Goal: Information Seeking & Learning: Check status

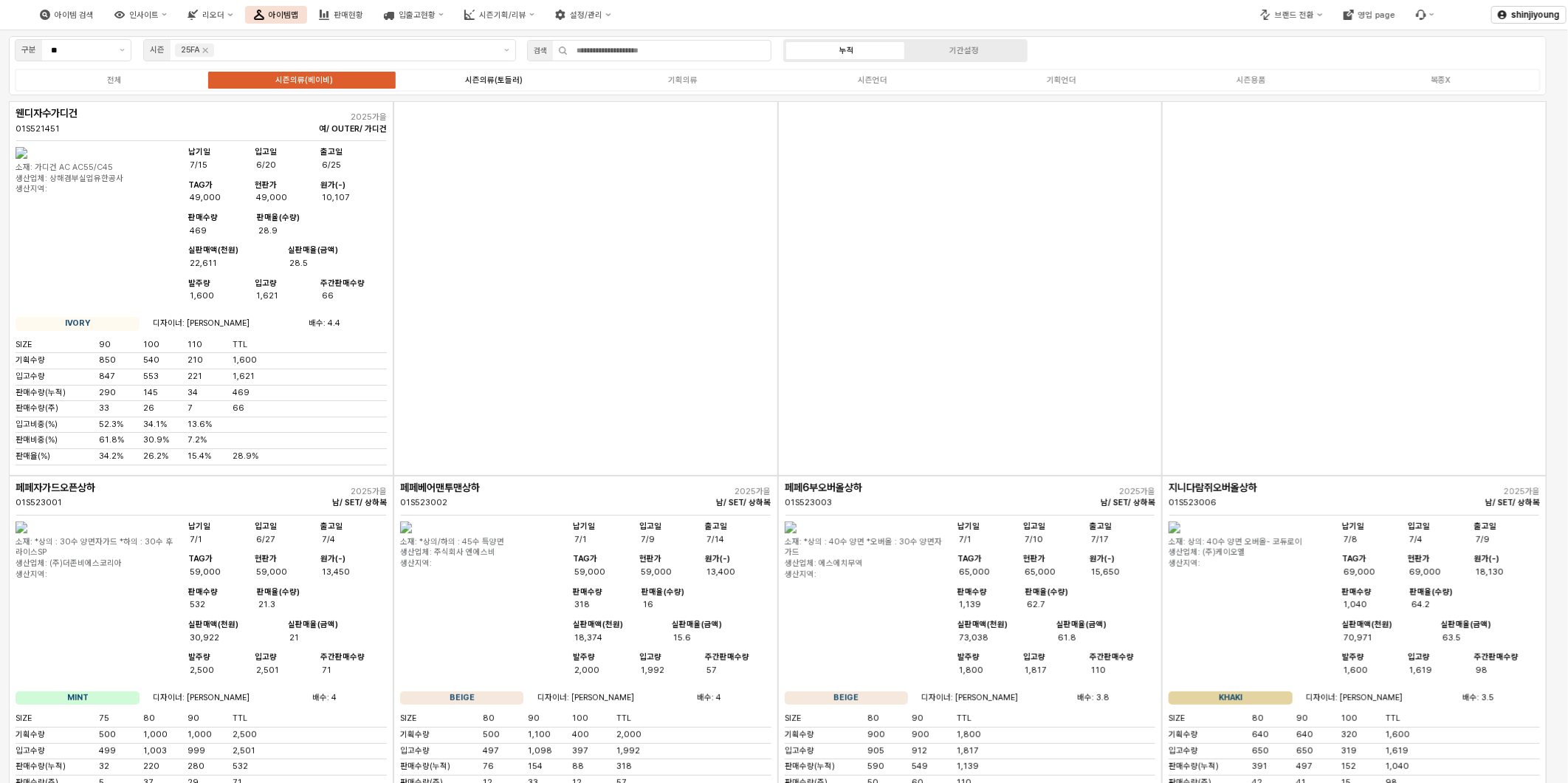
click at [503, 79] on div "시즌의류(토들러)" at bounding box center [493, 80] width 57 height 10
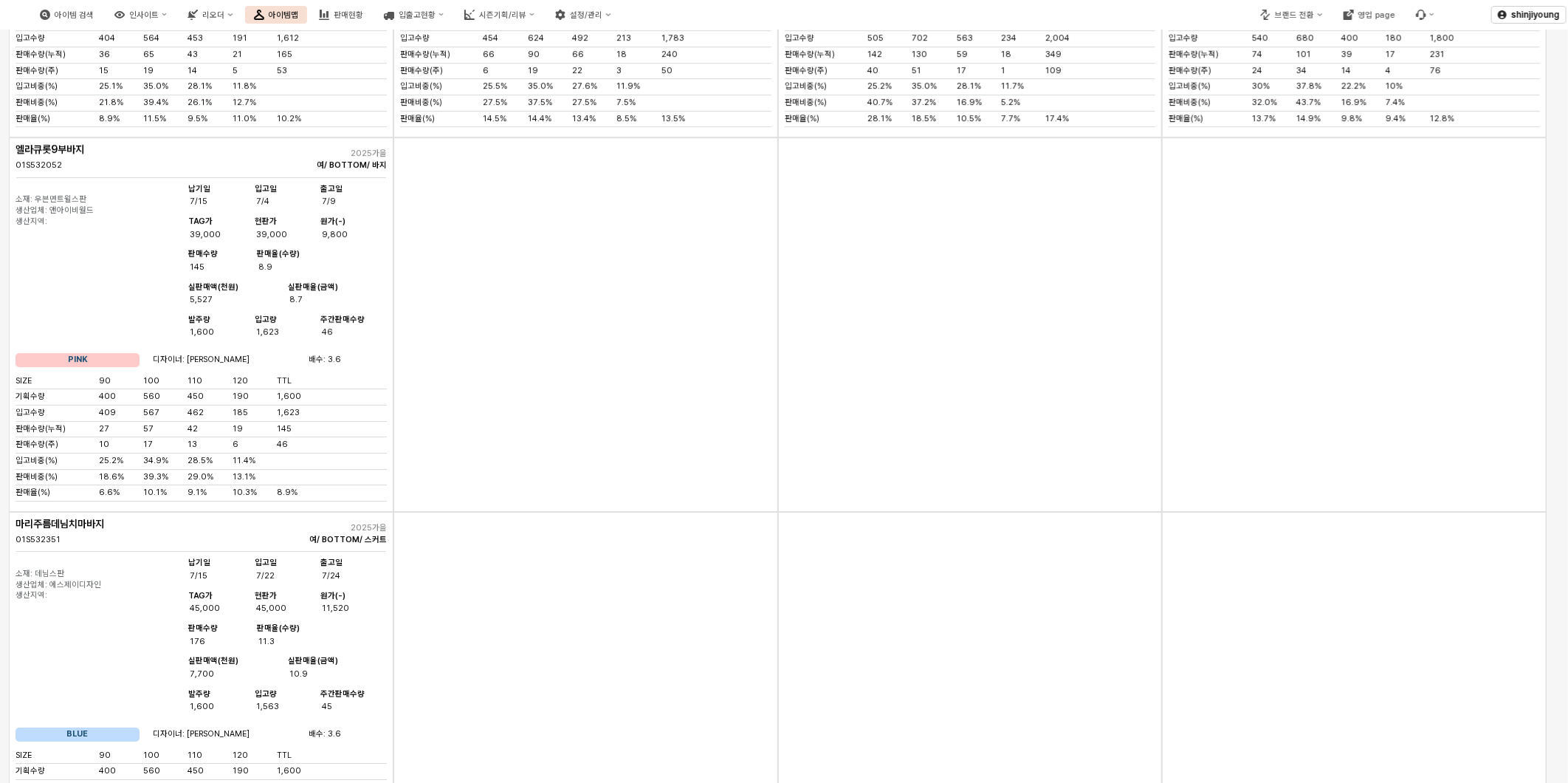
scroll to position [2954, 0]
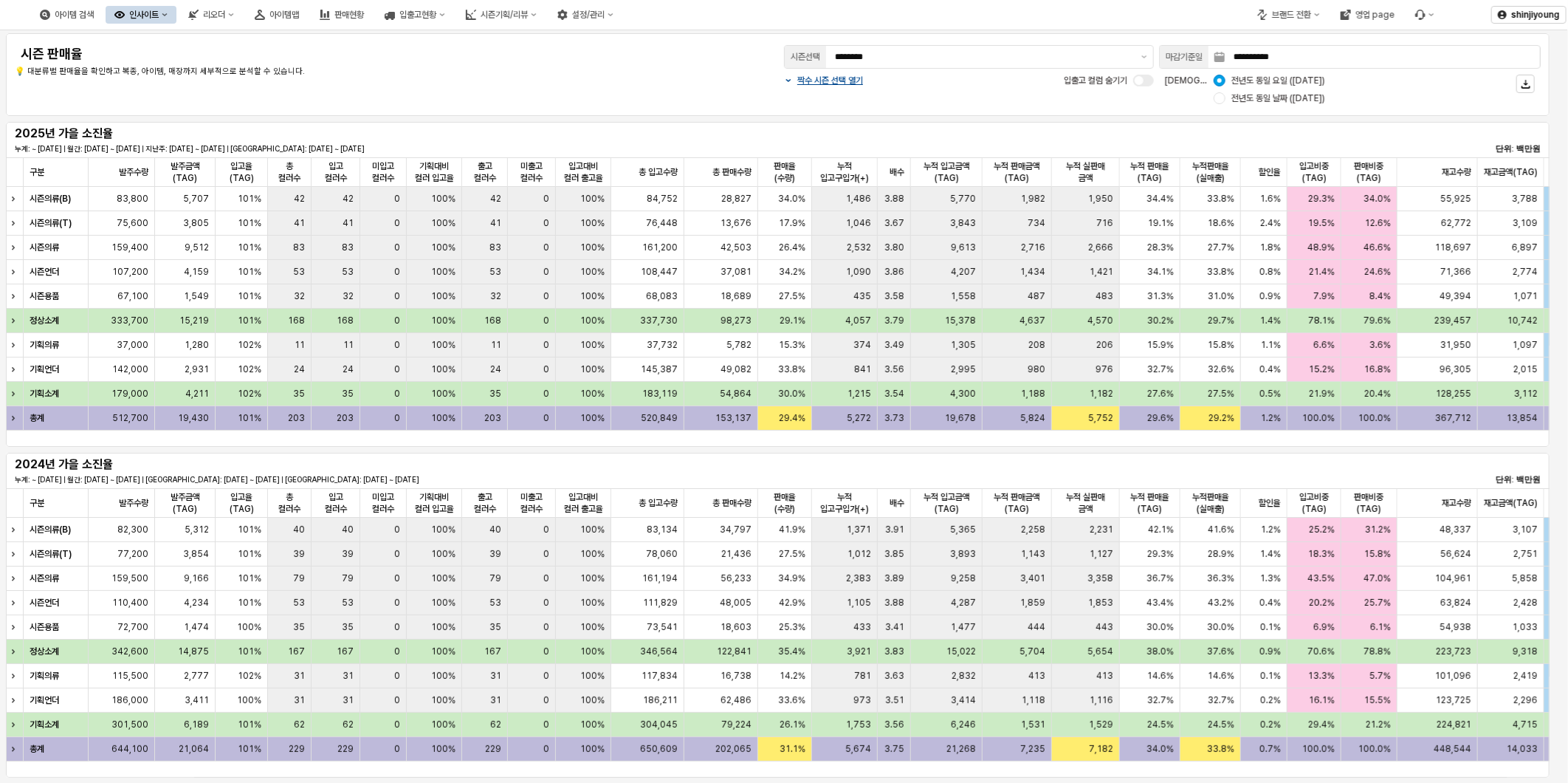
click at [168, 13] on icon "인사이트" at bounding box center [164, 14] width 6 height 6
click at [218, 38] on div "주간 Best & Worst" at bounding box center [220, 41] width 78 height 12
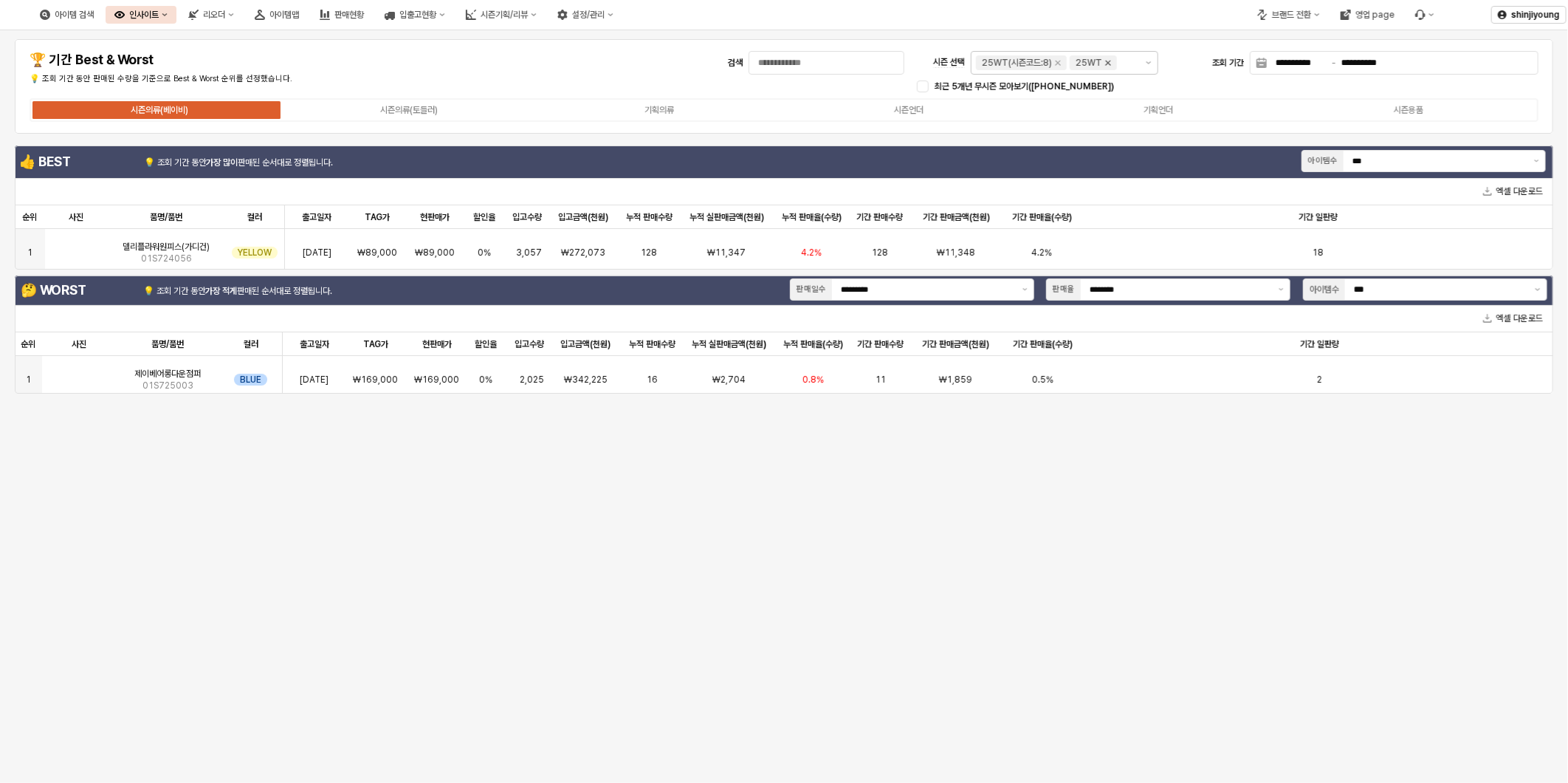
click at [1103, 60] on icon "Remove 25WT" at bounding box center [1108, 63] width 12 height 12
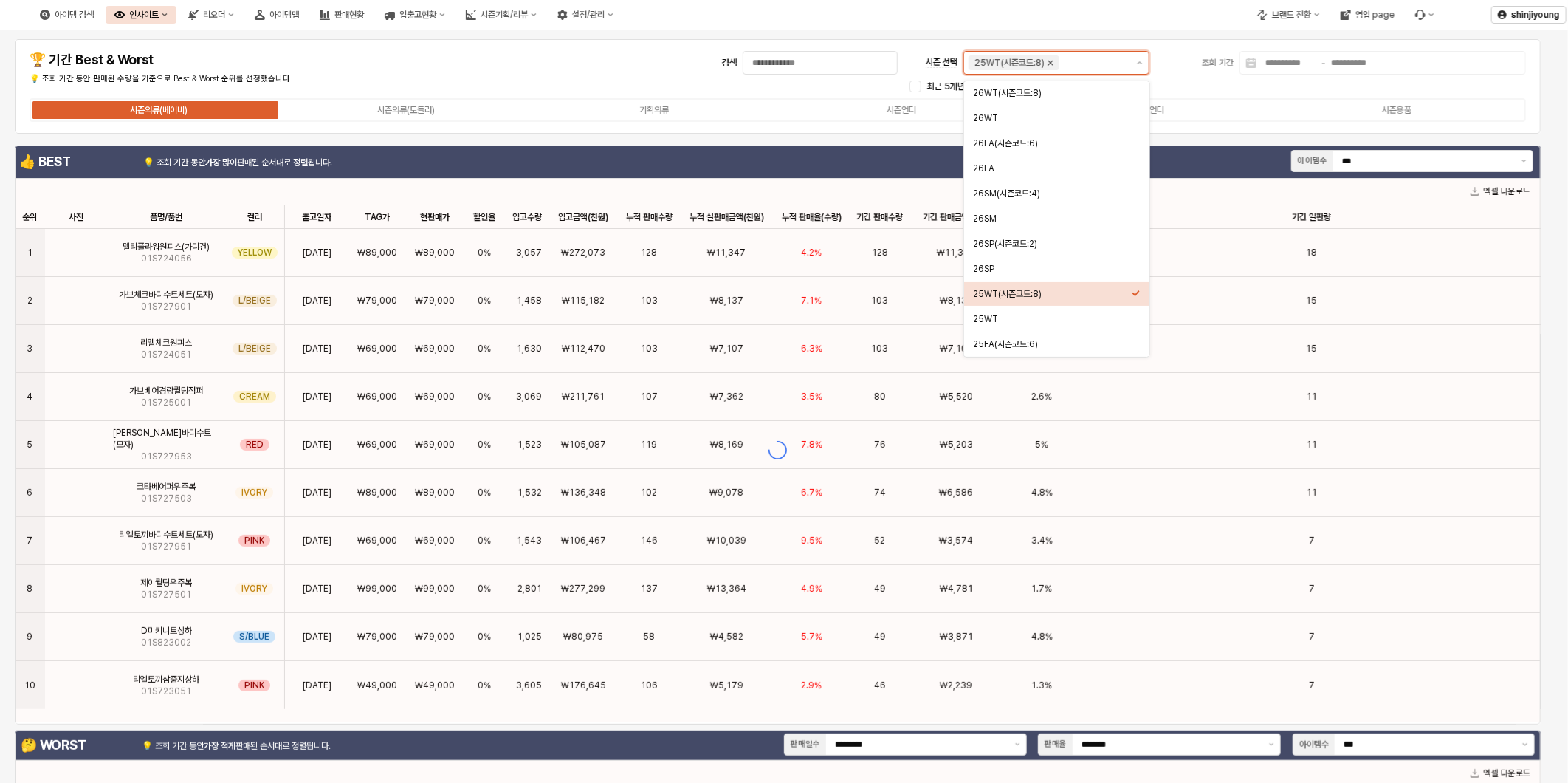
click at [1053, 64] on icon "Remove 25WT(시즌코드:8)" at bounding box center [1050, 63] width 12 height 12
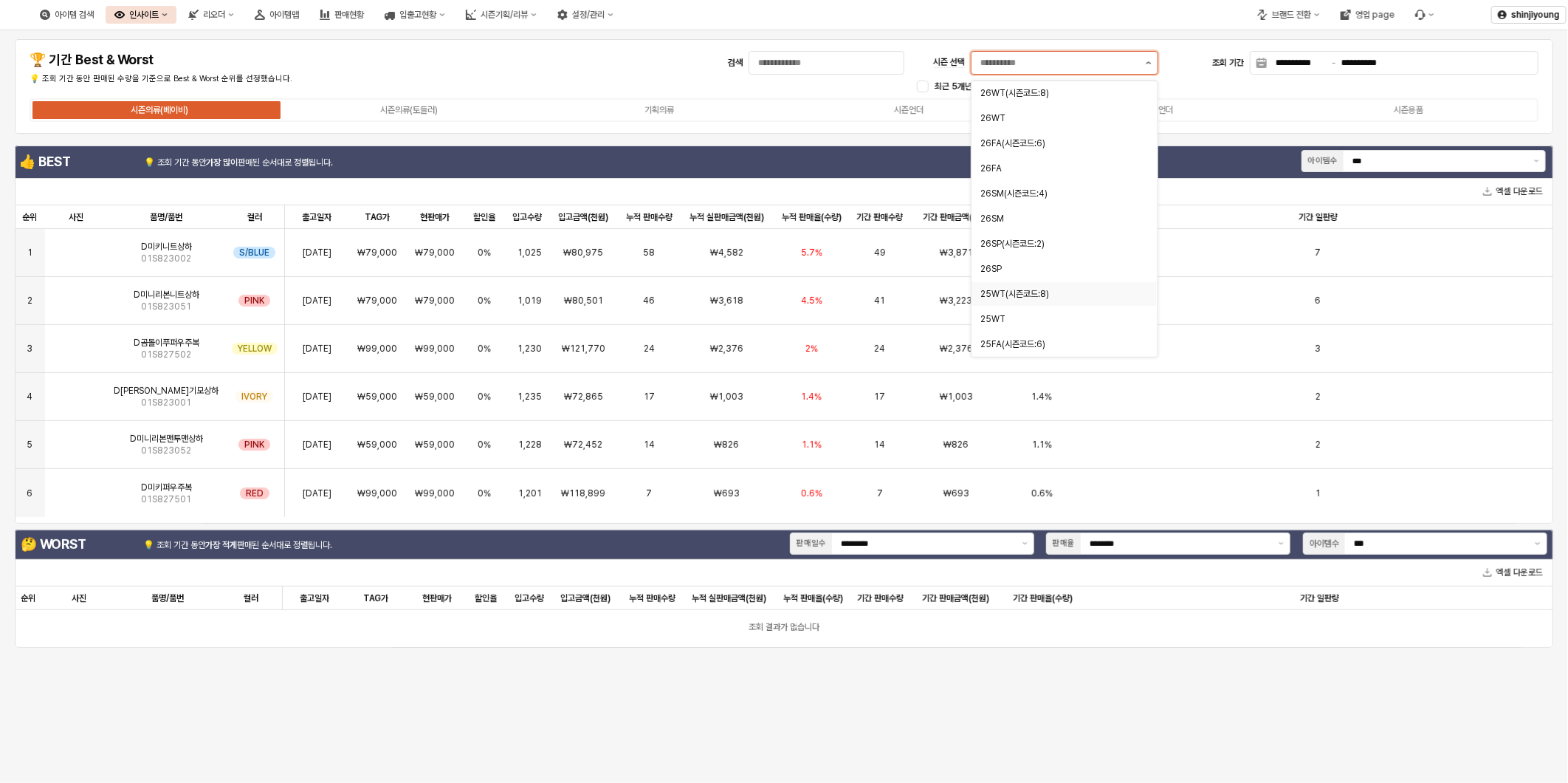
click at [1148, 62] on icon "제안 사항 표시" at bounding box center [1149, 63] width 5 height 3
click at [1007, 208] on div "25FA" at bounding box center [1059, 205] width 159 height 12
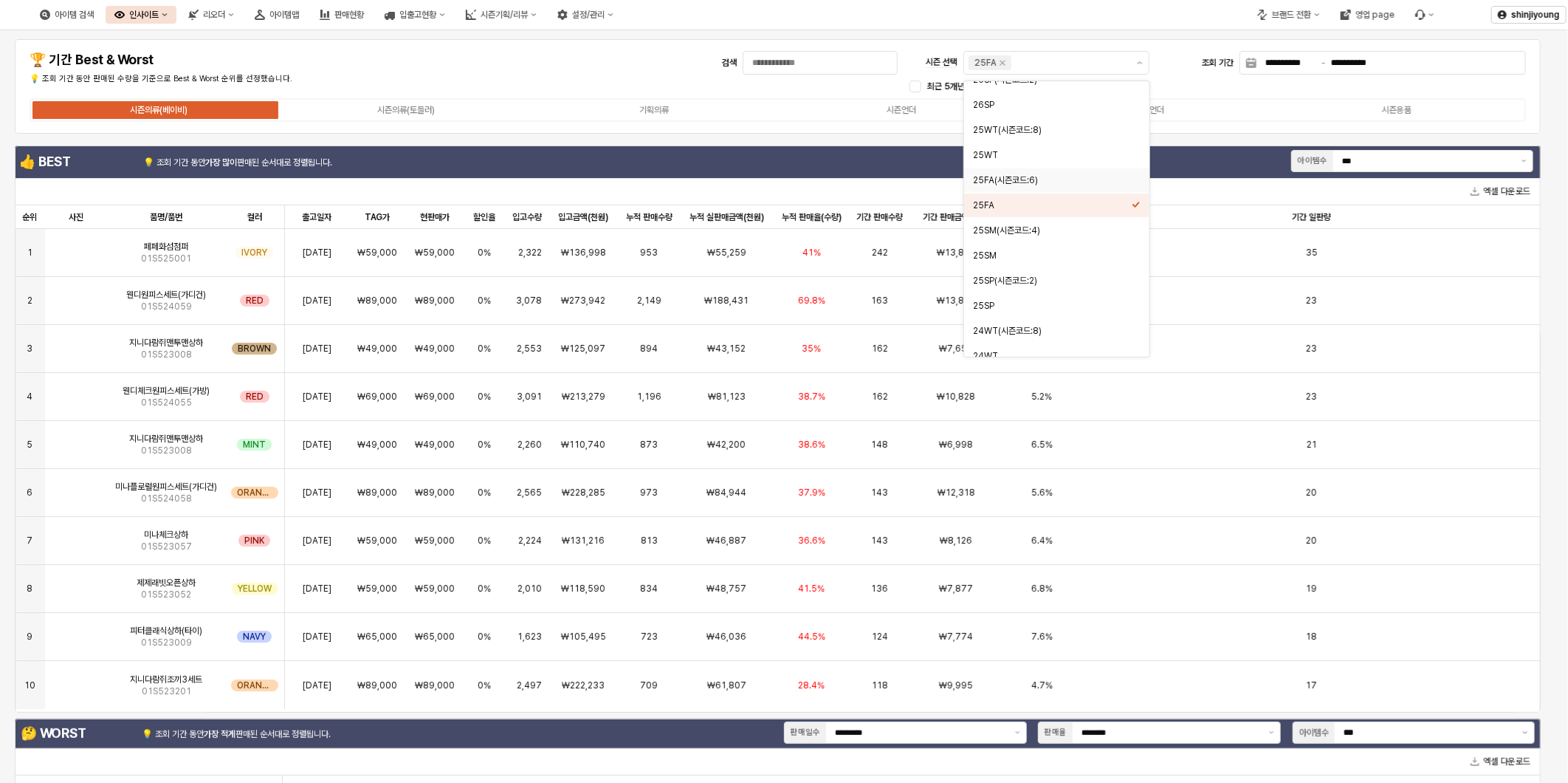
click at [543, 63] on div "**********" at bounding box center [777, 86] width 1508 height 77
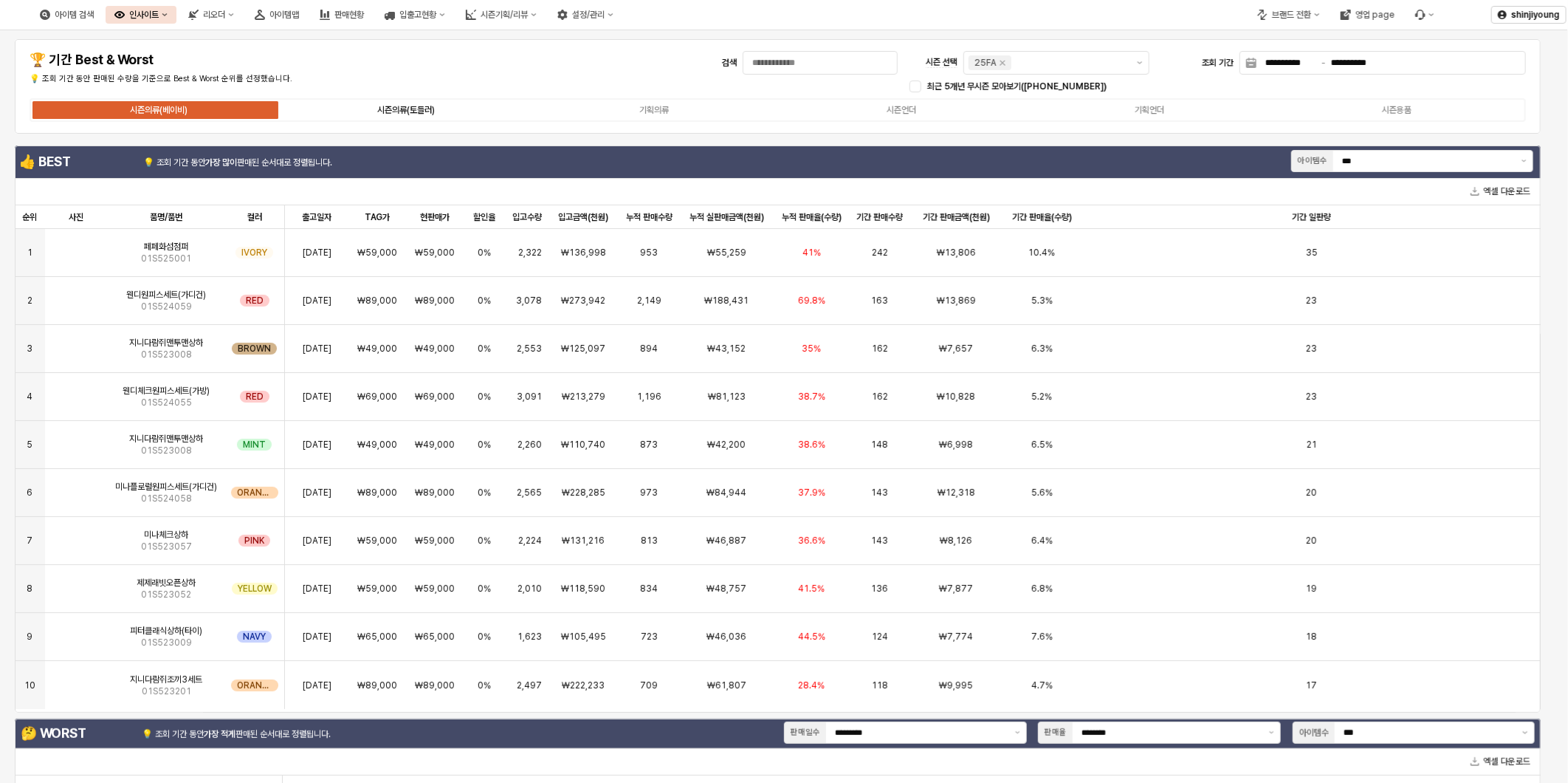
click at [414, 110] on div "시즌의류(토들러)" at bounding box center [405, 110] width 57 height 10
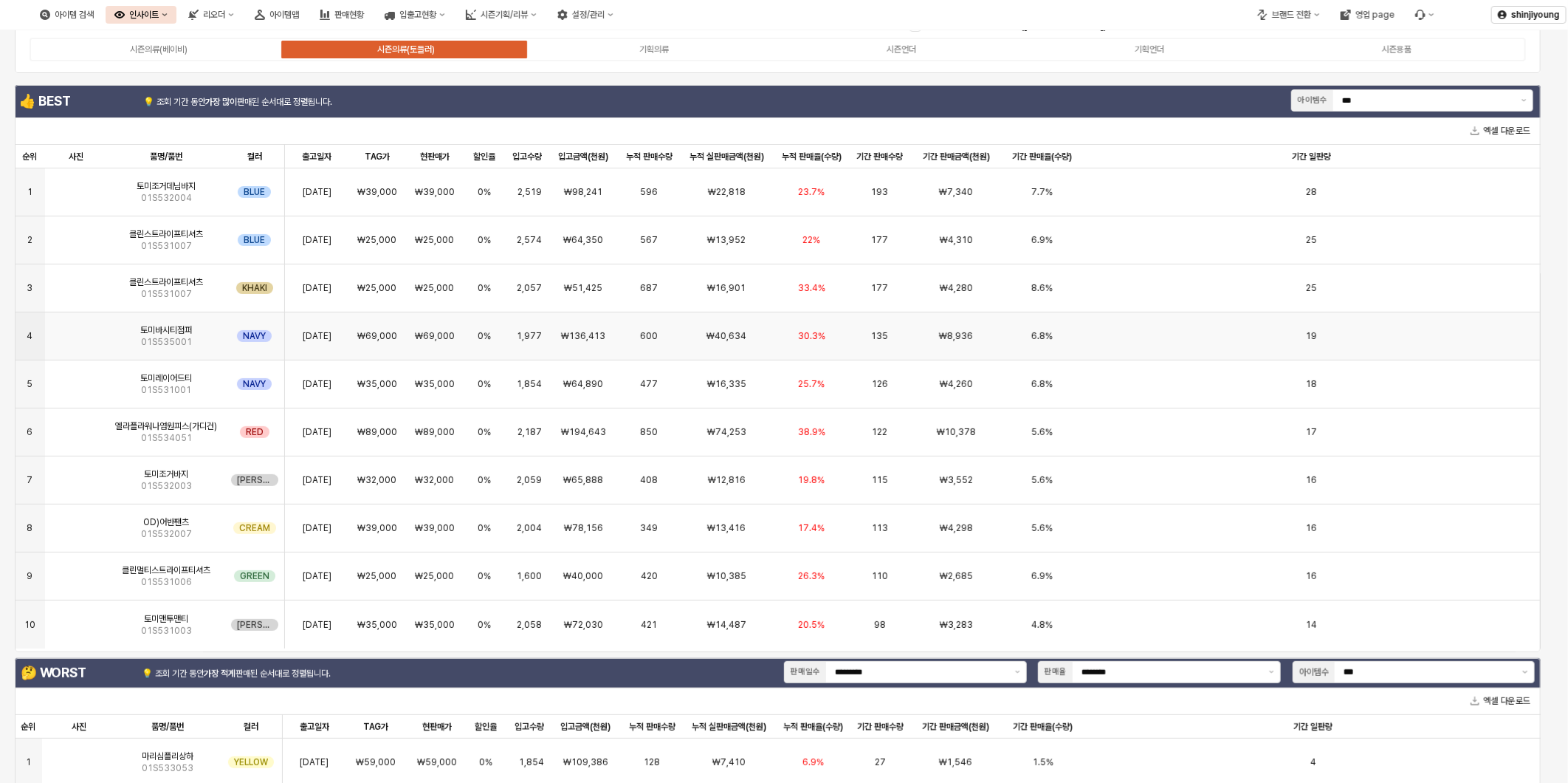
scroll to position [0, 0]
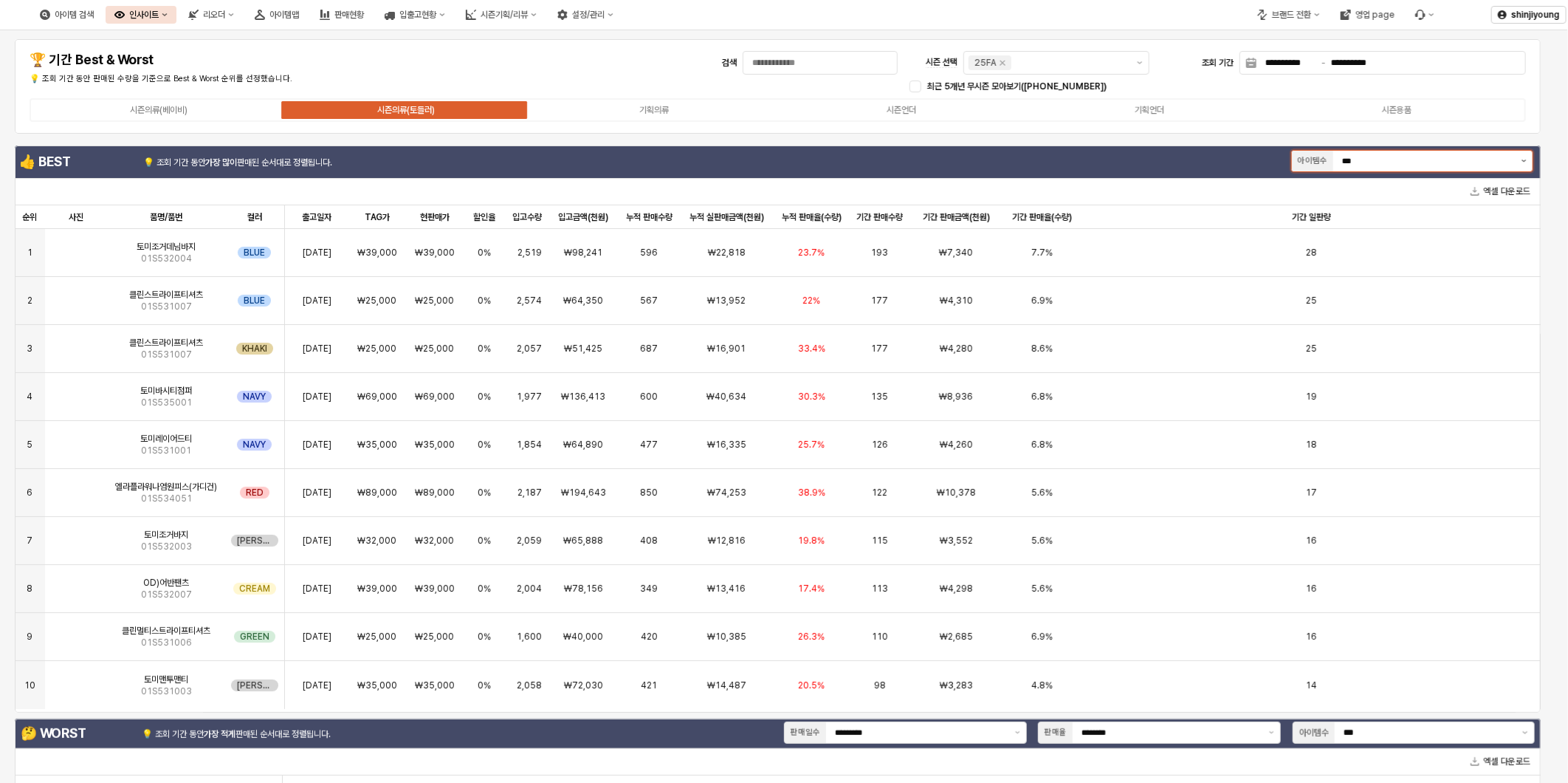
click at [1524, 160] on icon "제안 사항 표시" at bounding box center [1524, 161] width 5 height 3
click at [1342, 240] on div "20개" at bounding box center [1408, 239] width 214 height 11
type input "***"
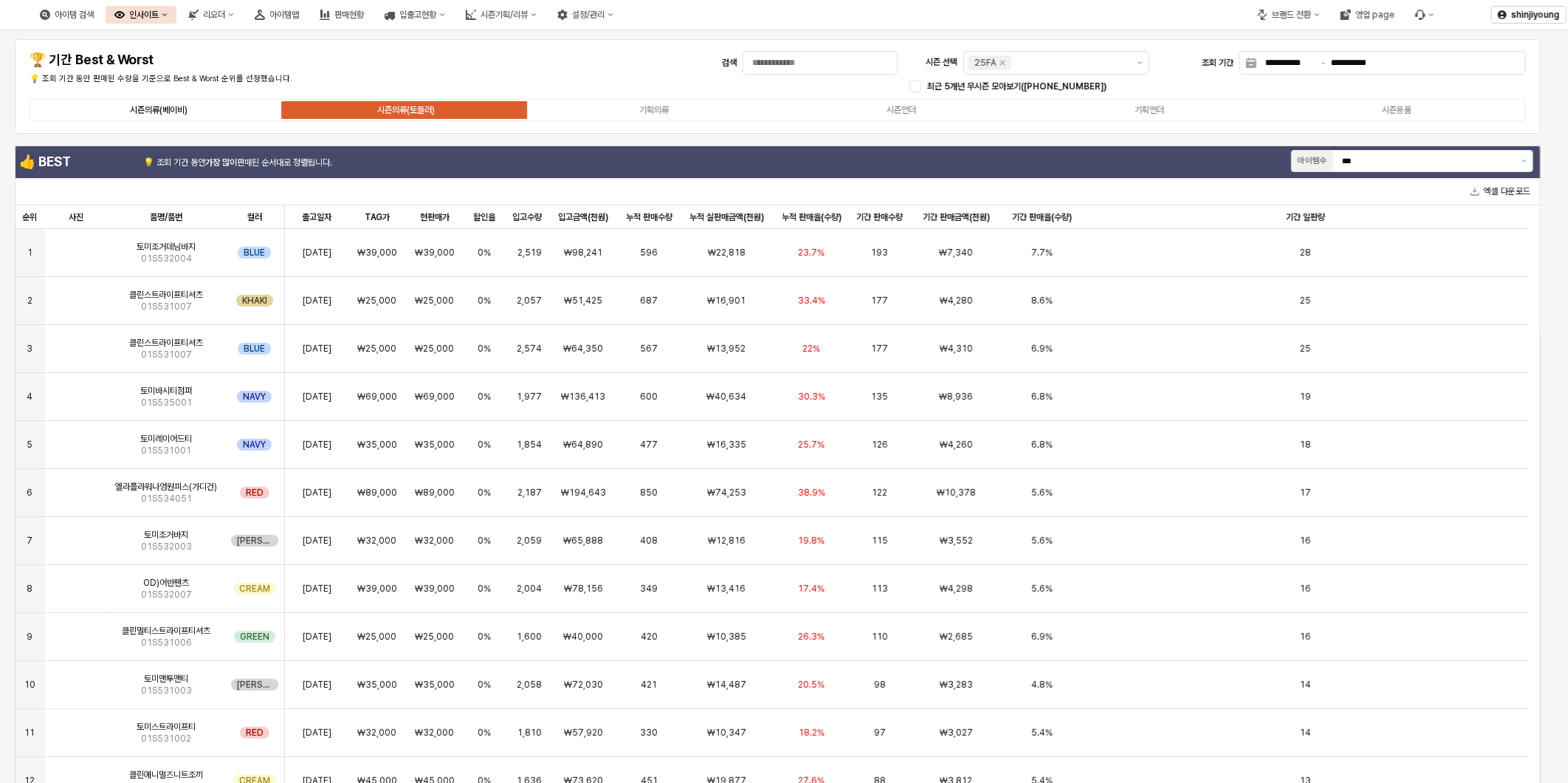
click at [164, 109] on div "시즌의류(베이비)" at bounding box center [158, 110] width 57 height 10
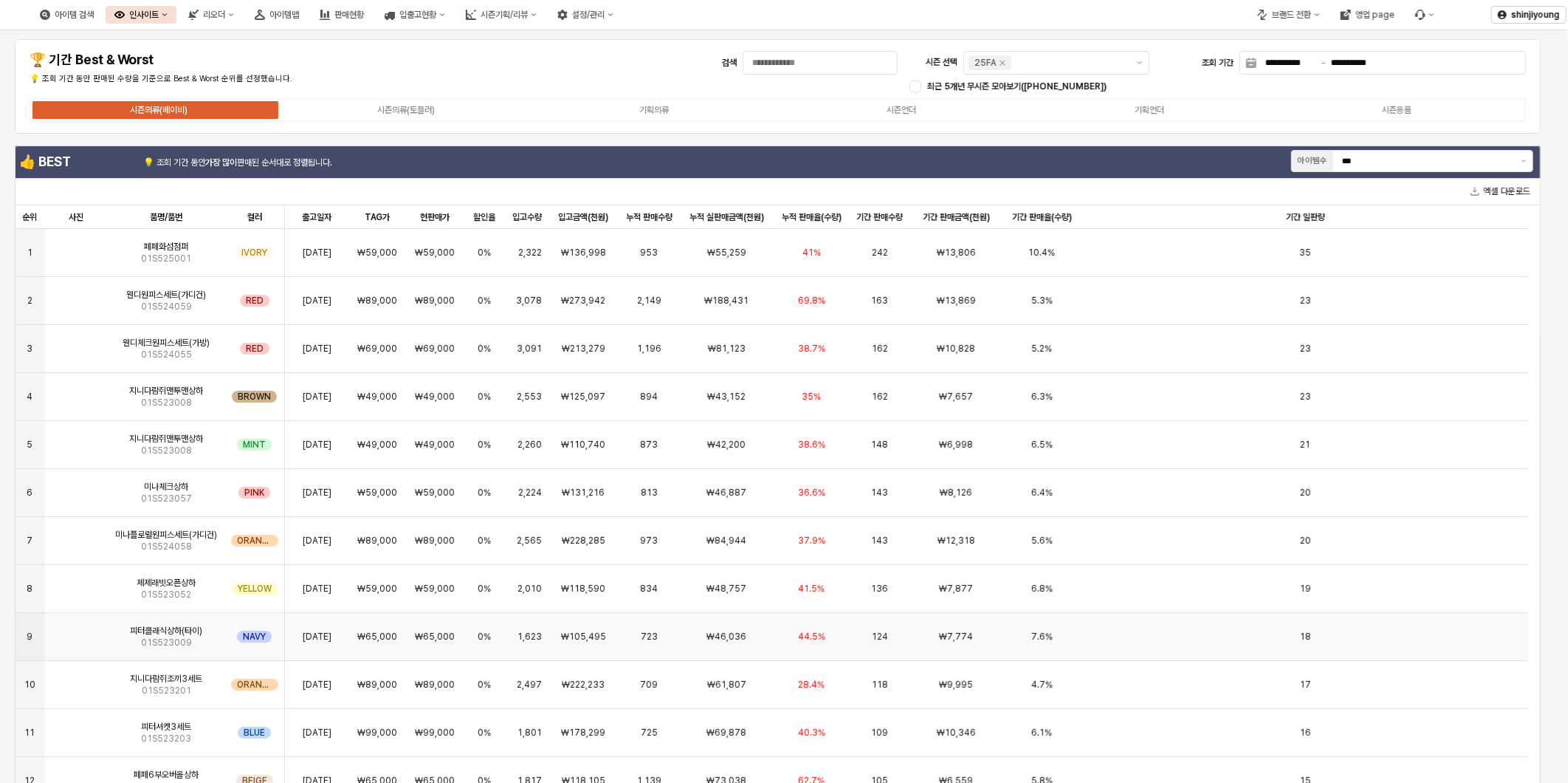
click at [76, 631] on img "App Frame" at bounding box center [76, 631] width 0 height 0
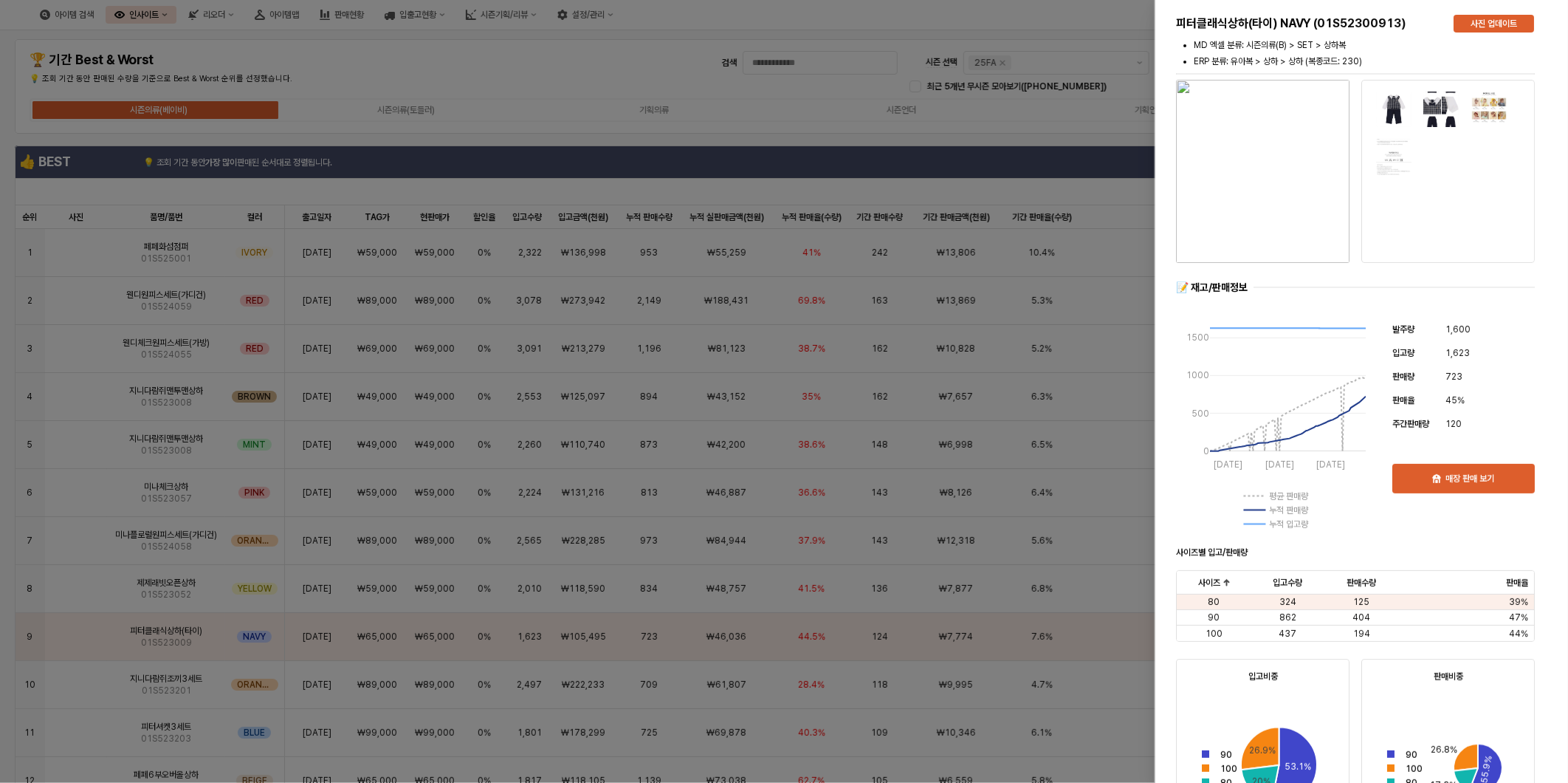
click at [748, 158] on div at bounding box center [784, 392] width 1568 height 783
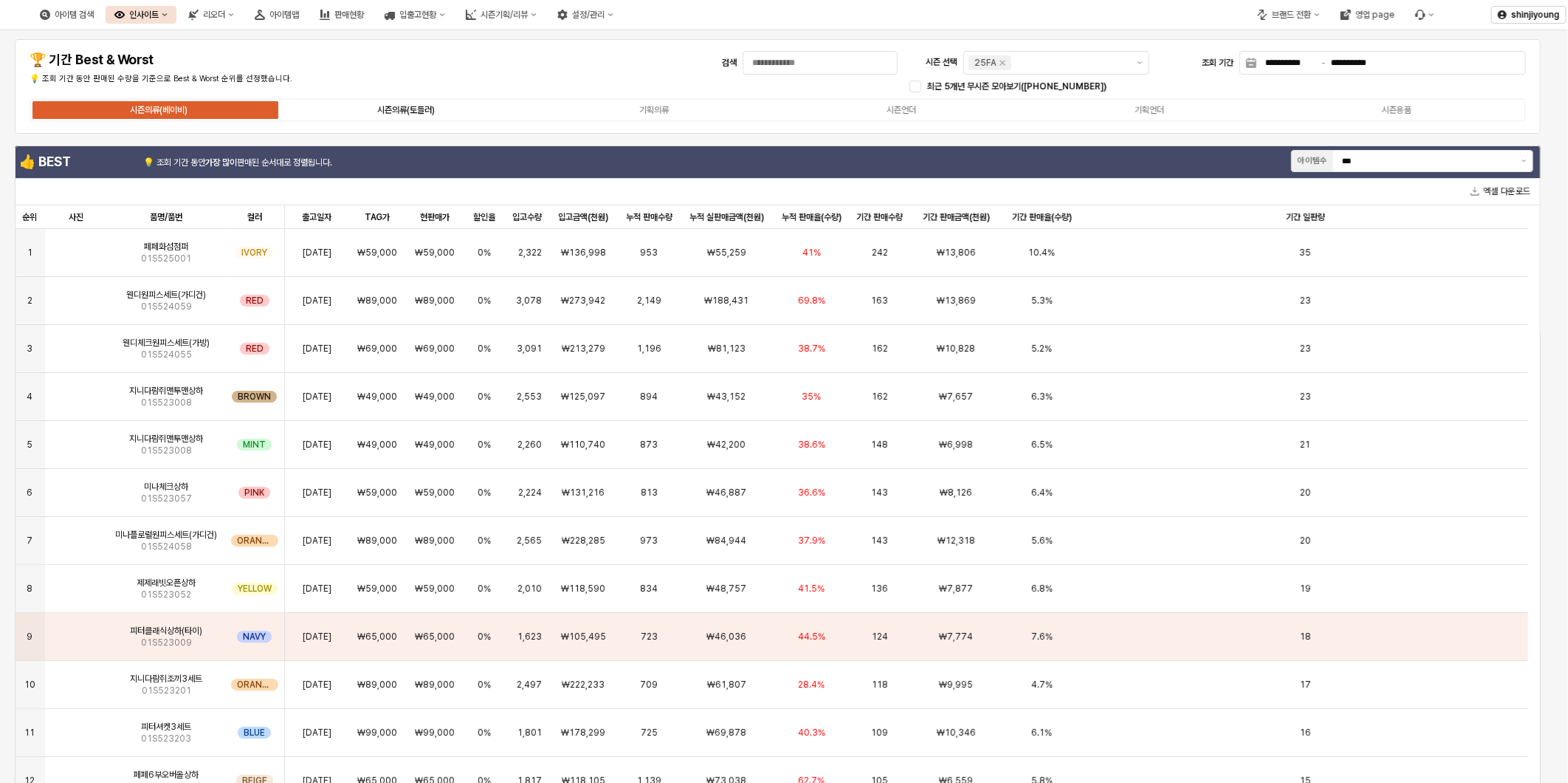
click at [417, 105] on div "시즌의류(토들러)" at bounding box center [405, 110] width 57 height 10
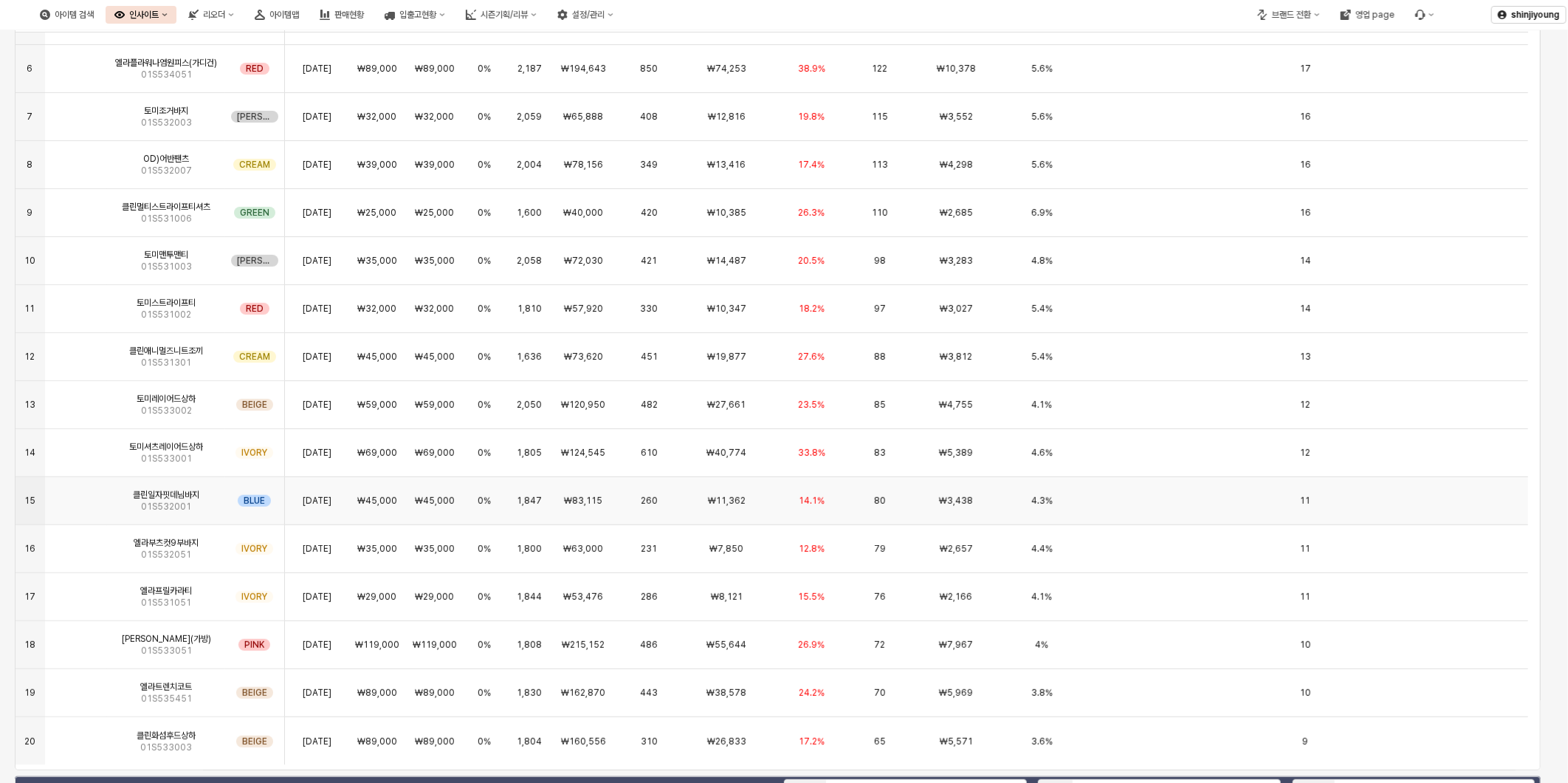
scroll to position [246, 0]
